Goal: Information Seeking & Learning: Learn about a topic

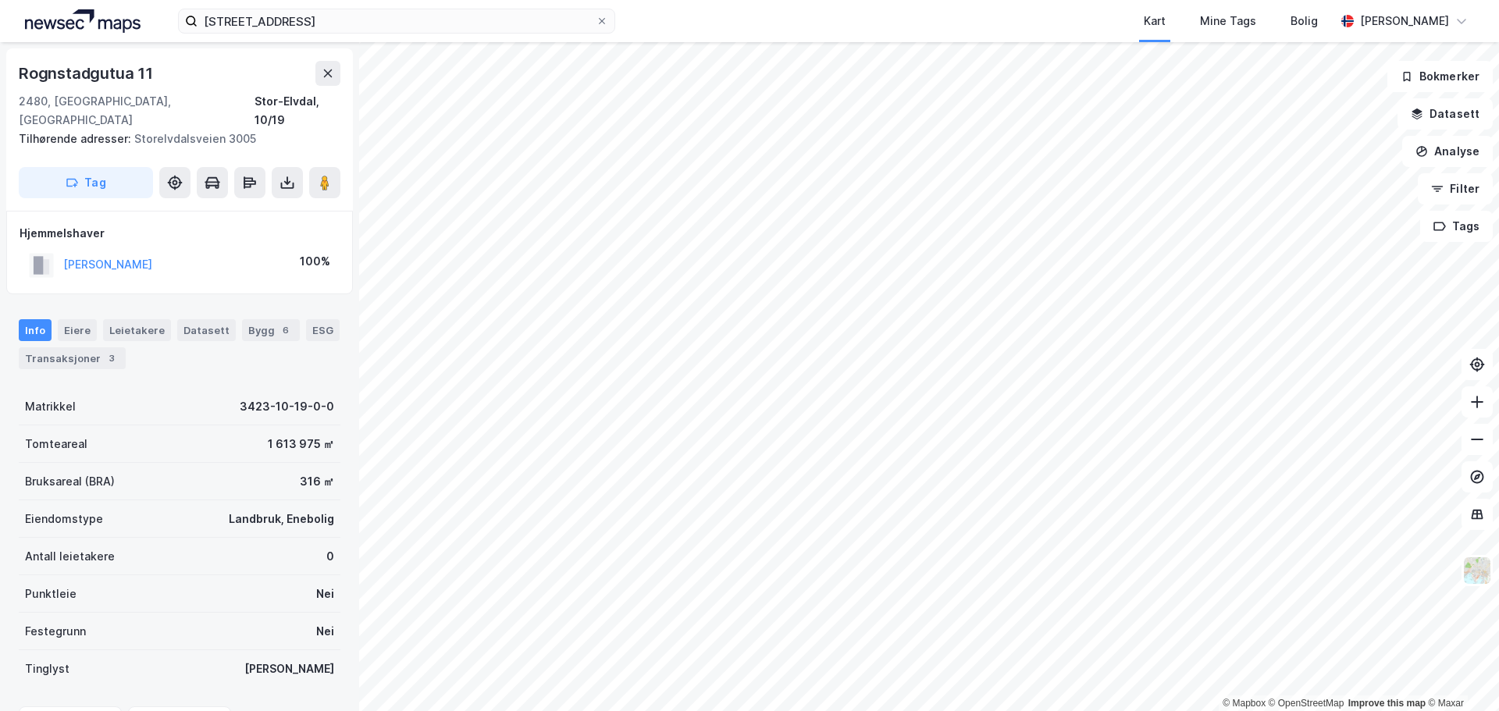
scroll to position [2, 0]
click at [330, 76] on icon at bounding box center [328, 71] width 12 height 12
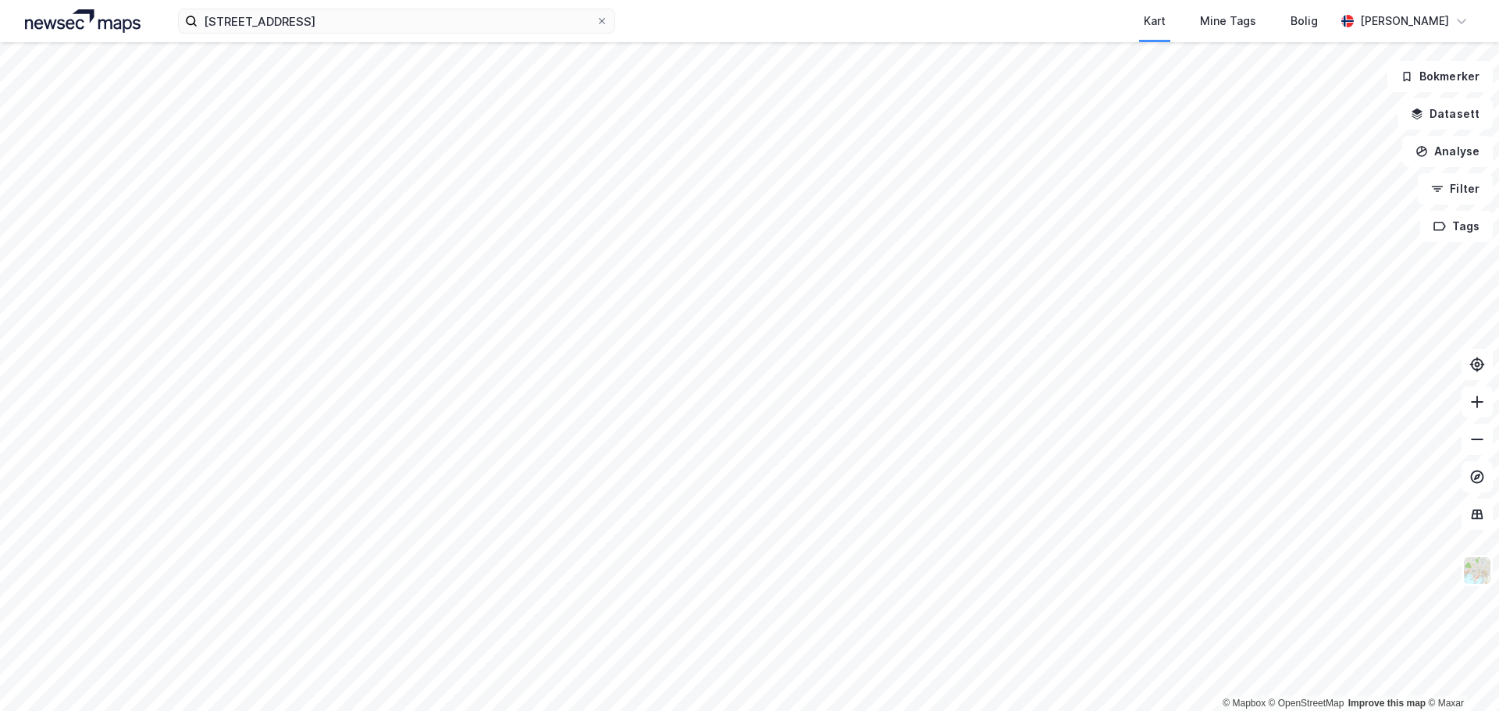
click at [860, 27] on div "[STREET_ADDRESS] Kart Mine Tags Bolig [PERSON_NAME] © Mapbox © OpenStreetMap Im…" at bounding box center [749, 355] width 1499 height 711
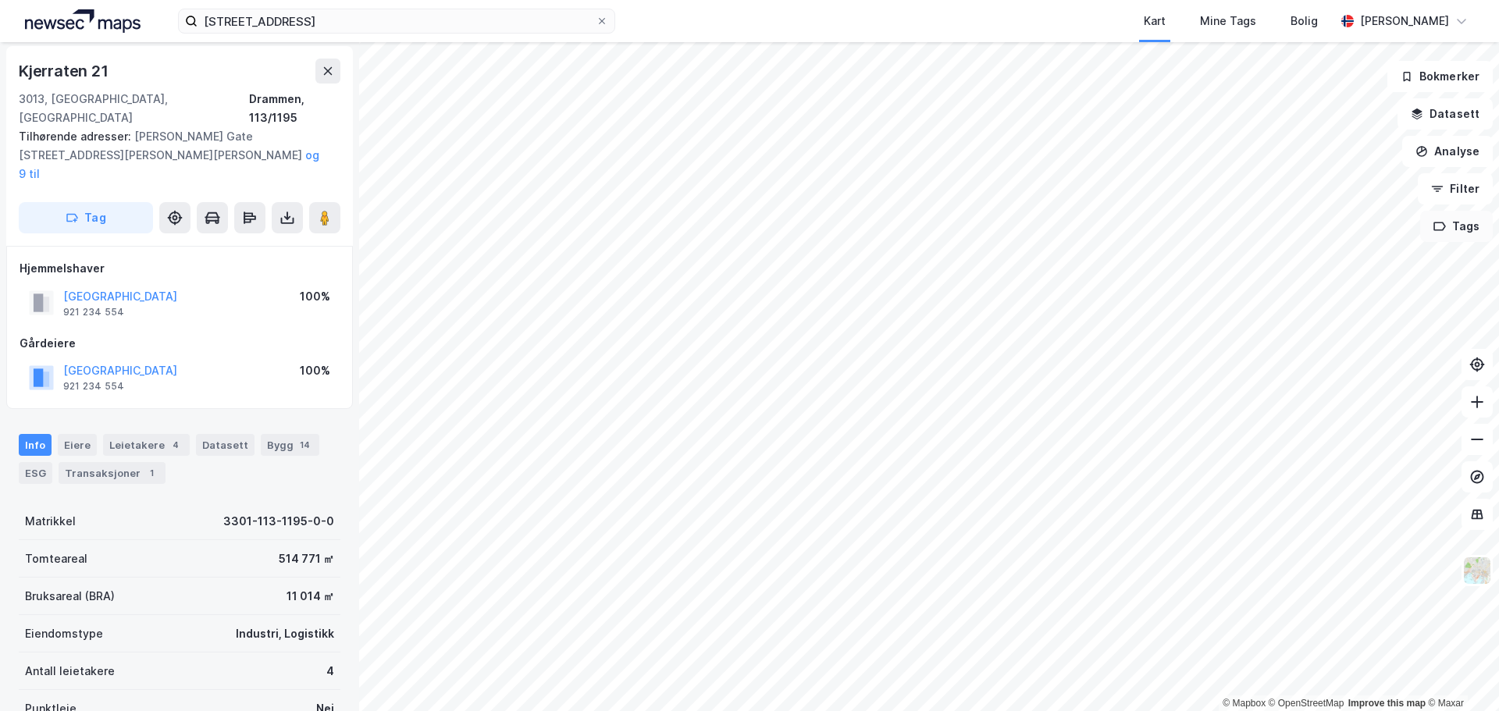
scroll to position [2, 0]
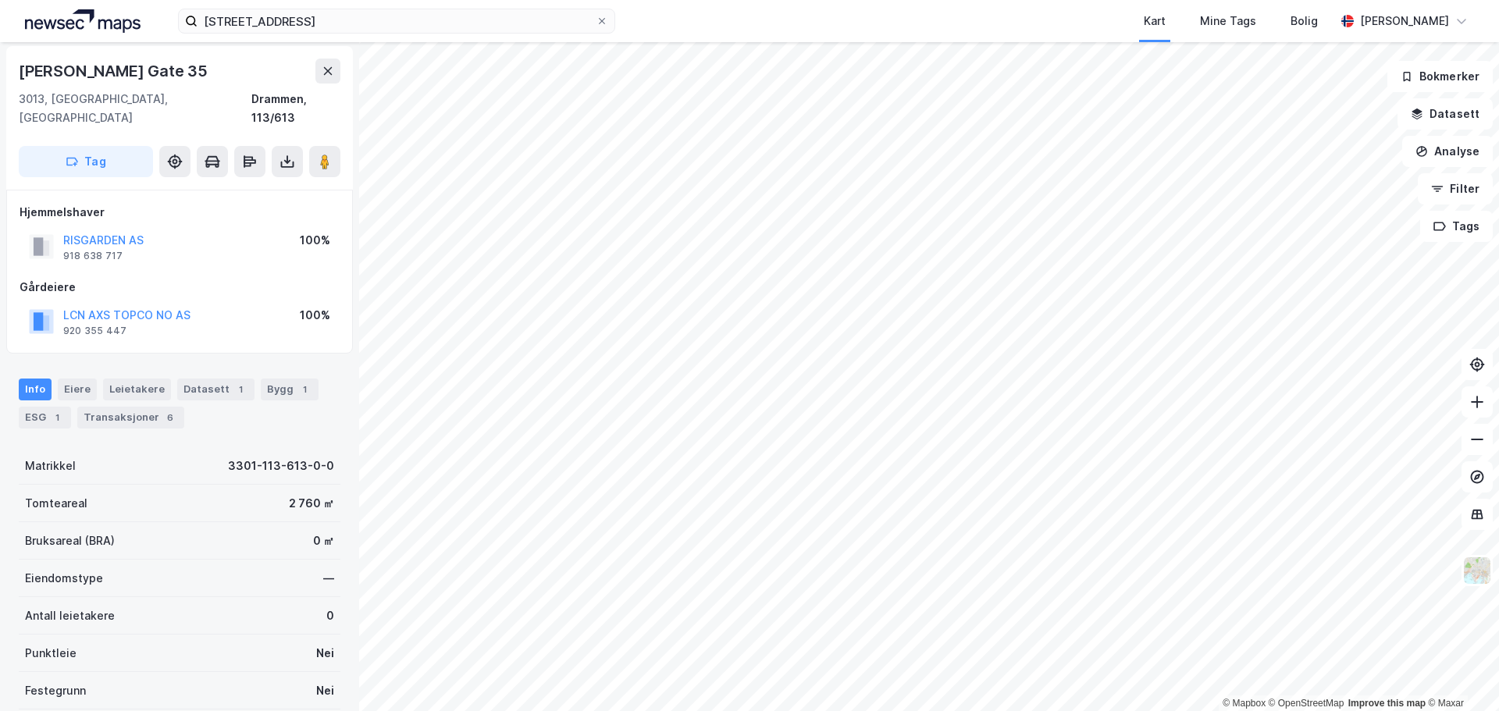
click at [716, 0] on html "ankerveien 12f Kart Mine Tags Bolig [PERSON_NAME] © Mapbox © OpenStreetMap Impr…" at bounding box center [749, 355] width 1499 height 711
click at [1071, 0] on html "ankerveien 12f Kart Mine Tags Bolig [PERSON_NAME] © Mapbox © OpenStreetMap Impr…" at bounding box center [749, 355] width 1499 height 711
click at [603, 0] on html "ankerveien 12f Kart Mine Tags Bolig [PERSON_NAME] © Mapbox © OpenStreetMap Impr…" at bounding box center [749, 355] width 1499 height 711
click at [1498, 29] on div "ankerveien 12f Kart Mine Tags Bolig [PERSON_NAME] © Mapbox © OpenStreetMap Impr…" at bounding box center [749, 355] width 1499 height 711
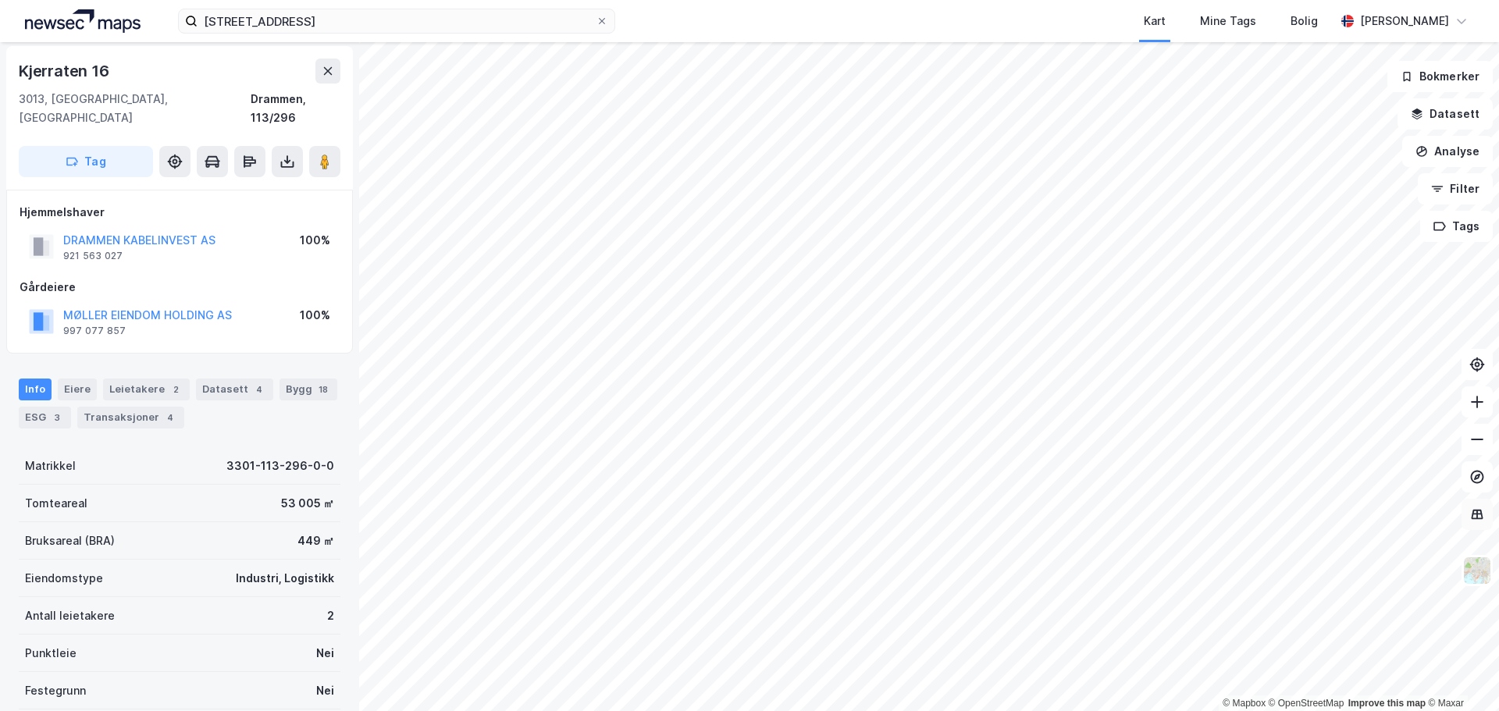
click at [1486, 525] on button at bounding box center [1477, 514] width 31 height 31
click at [1476, 516] on icon at bounding box center [1477, 515] width 16 height 16
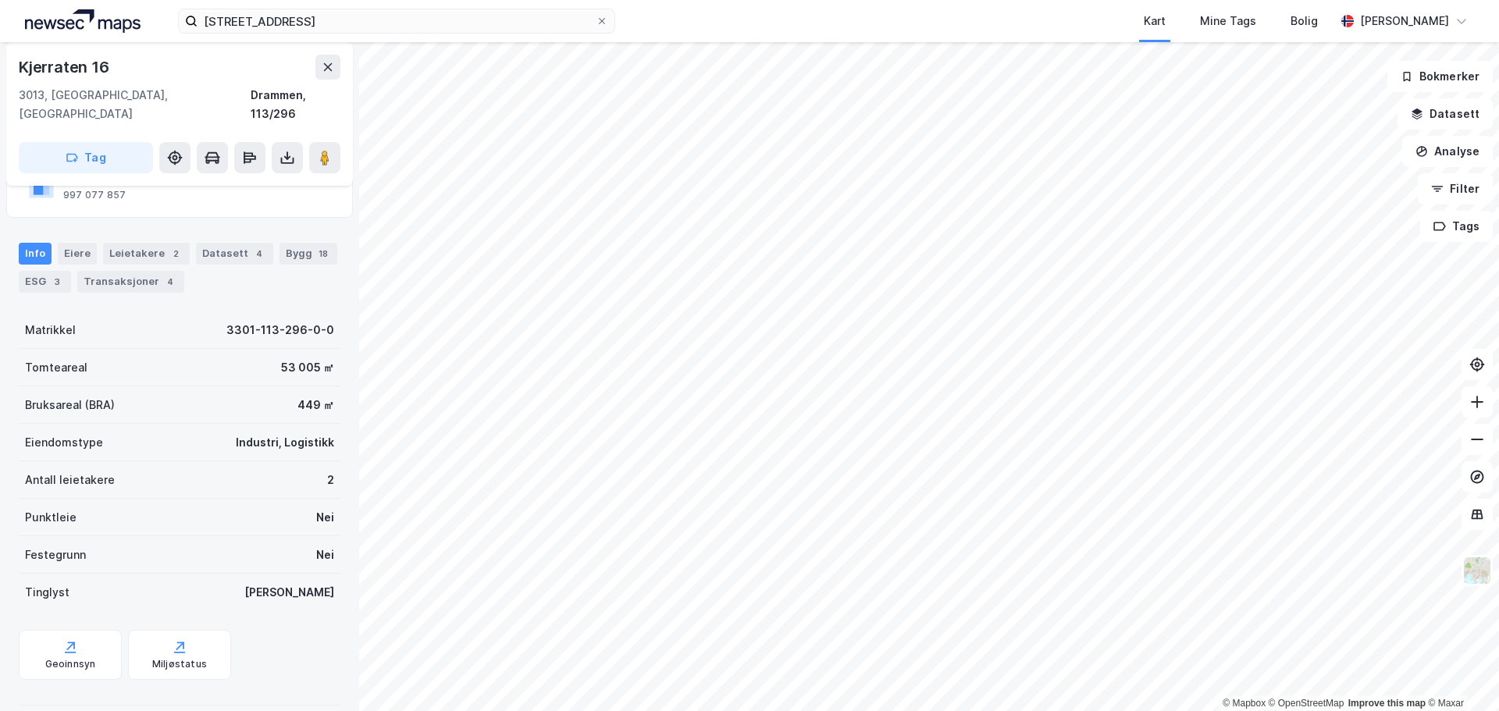
scroll to position [139, 0]
click at [560, 0] on html "ankerveien 12f Kart Mine Tags Bolig [PERSON_NAME] © Mapbox © OpenStreetMap Impr…" at bounding box center [749, 355] width 1499 height 711
click at [810, 30] on div "ankerveien 12f Kart Mine Tags Bolig [PERSON_NAME] © Mapbox © OpenStreetMap Impr…" at bounding box center [749, 355] width 1499 height 711
click at [332, 55] on button at bounding box center [327, 67] width 25 height 25
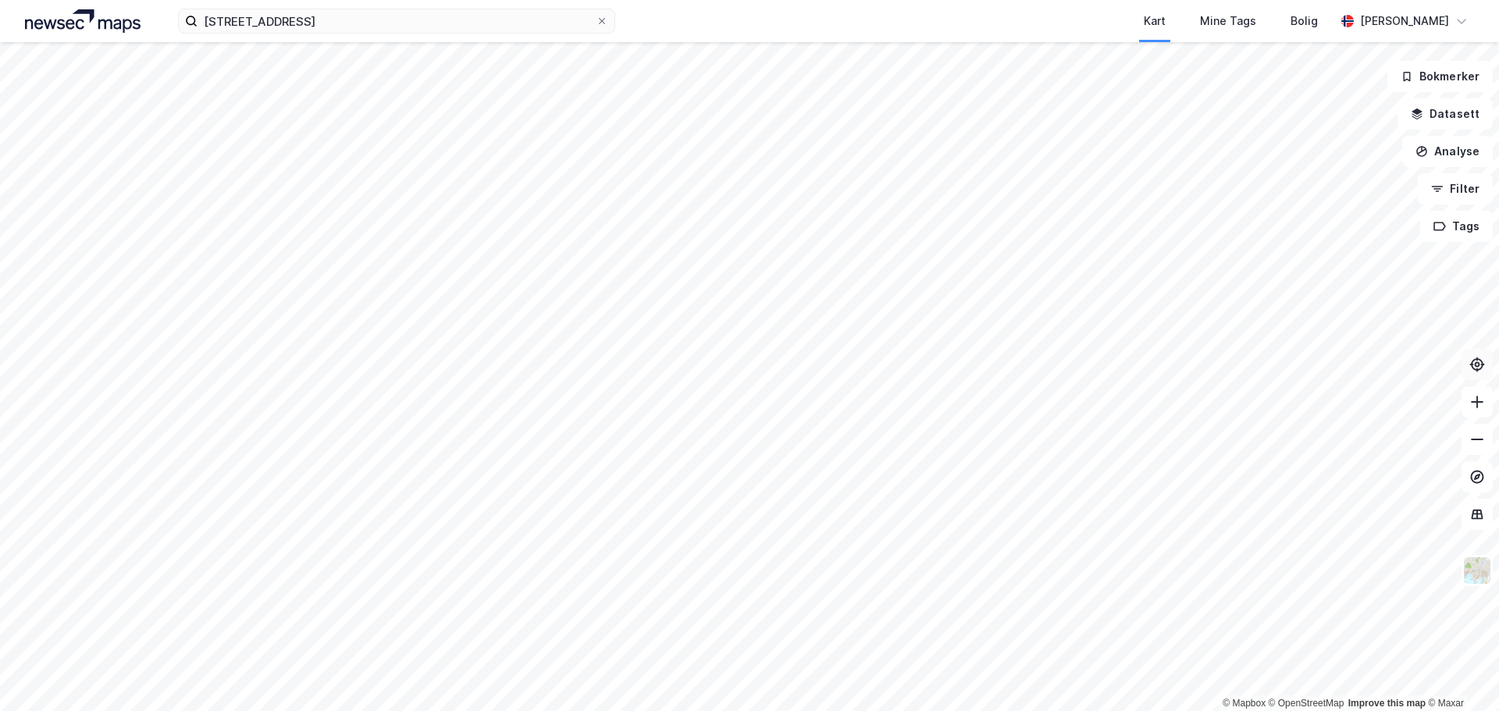
click at [1480, 366] on icon at bounding box center [1477, 365] width 16 height 16
click at [1289, 706] on link "© OpenStreetMap" at bounding box center [1307, 703] width 76 height 11
click at [1251, 700] on link "© Mapbox" at bounding box center [1244, 703] width 43 height 11
click at [356, 0] on html "[STREET_ADDRESS] Kart Mine Tags Bolig [PERSON_NAME] © Mapbox © OpenStreetMap Im…" at bounding box center [749, 355] width 1499 height 711
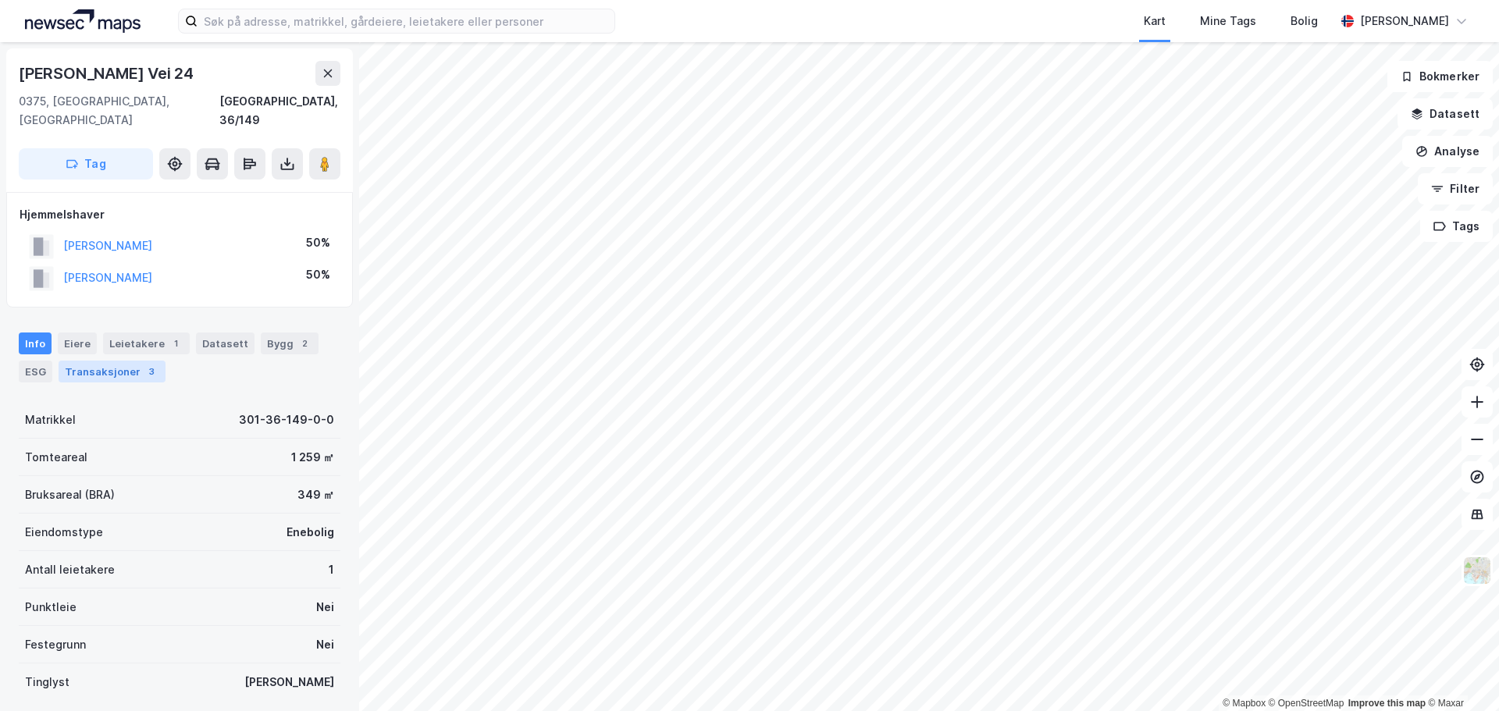
click at [84, 361] on div "Transaksjoner 3" at bounding box center [112, 372] width 107 height 22
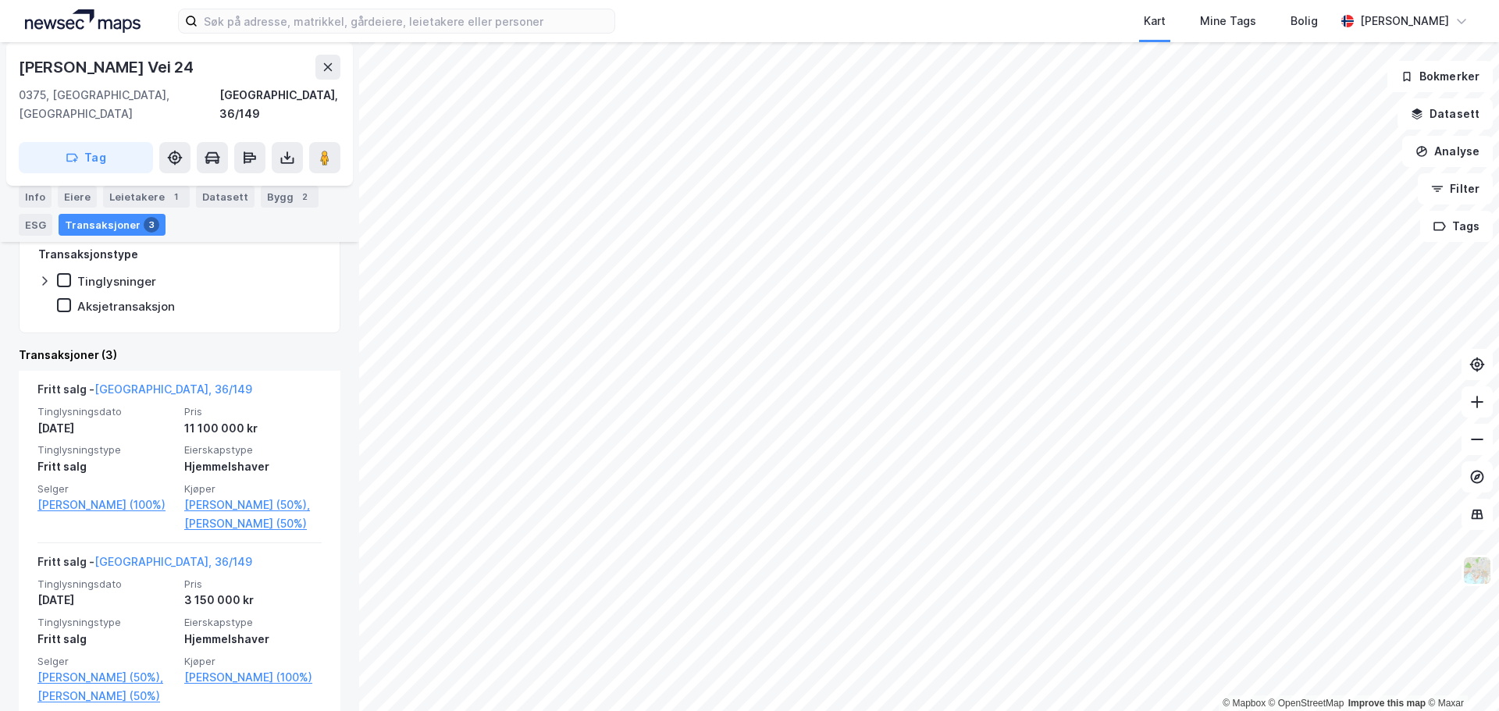
scroll to position [390, 0]
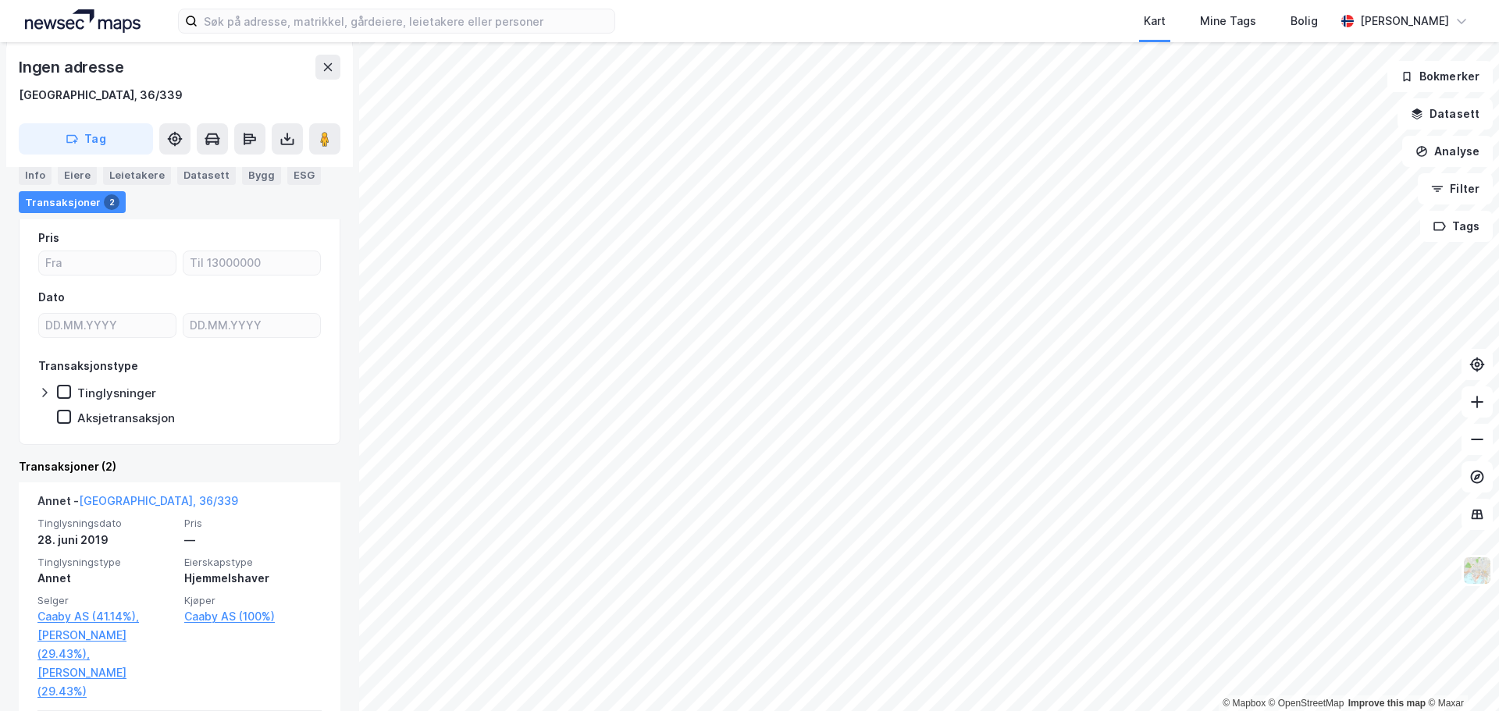
scroll to position [10, 0]
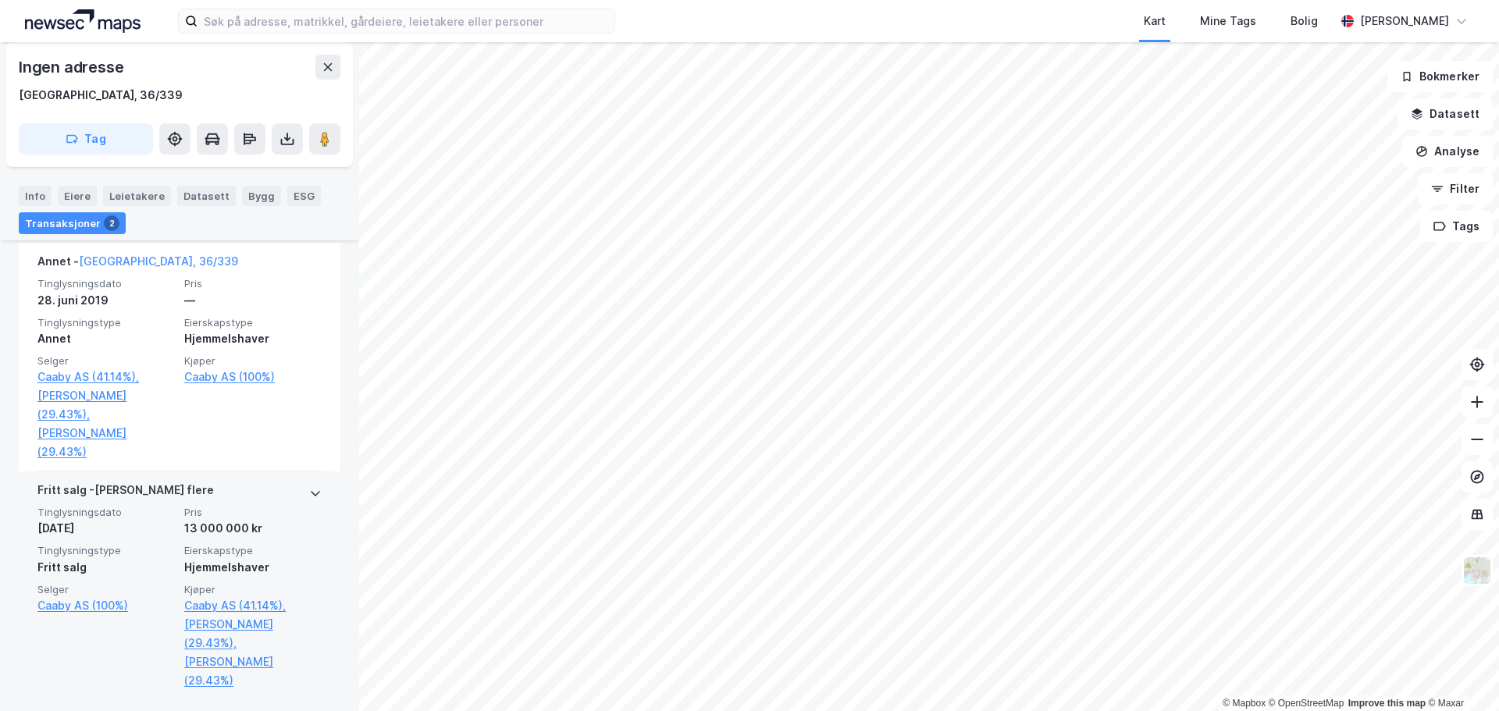
scroll to position [467, 0]
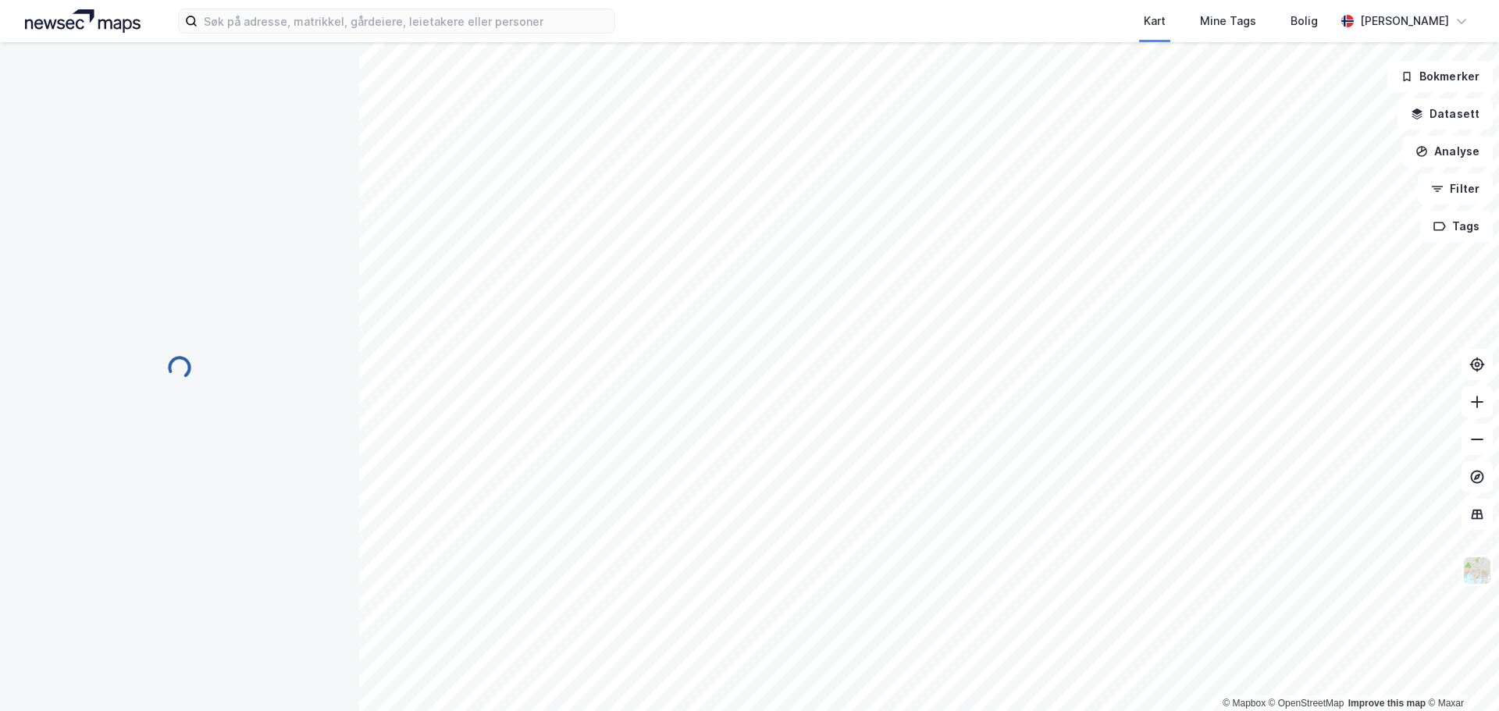
scroll to position [30, 0]
